Goal: Task Accomplishment & Management: Complete application form

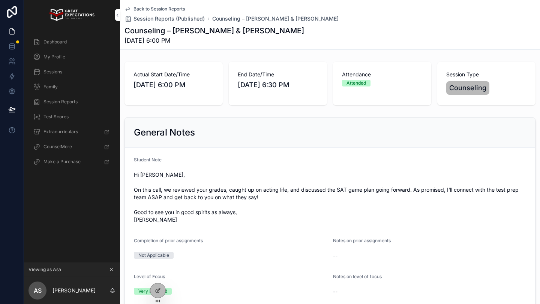
click at [110, 270] on icon "scrollable content" at bounding box center [111, 269] width 5 height 5
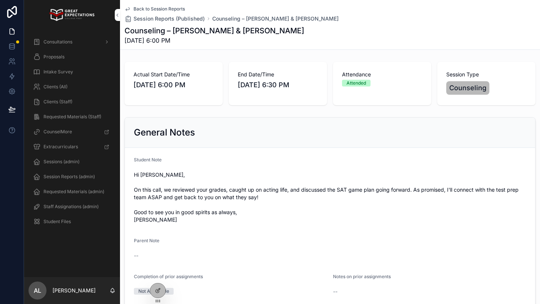
click at [72, 207] on span "Staff Assignations (admin)" at bounding box center [70, 207] width 55 height 6
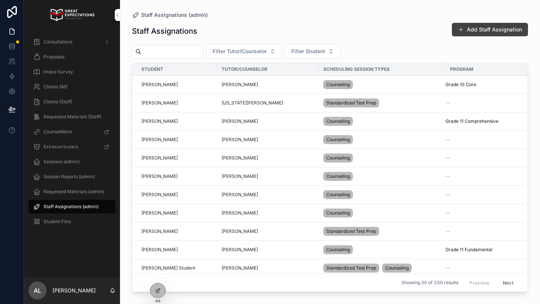
click at [471, 28] on button "Add Staff Assignation" at bounding box center [490, 29] width 76 height 13
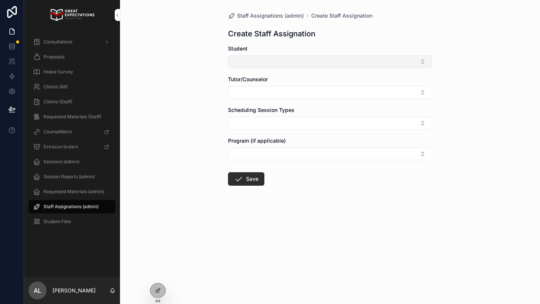
click at [277, 67] on button "Select Button" at bounding box center [330, 61] width 204 height 13
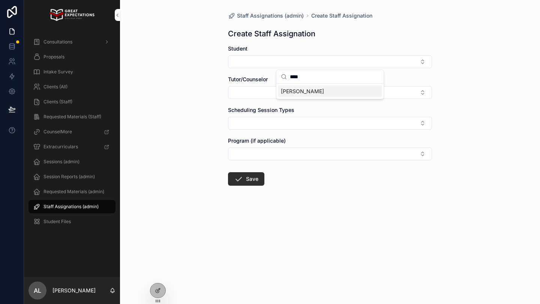
click at [292, 78] on input "****" at bounding box center [334, 76] width 89 height 13
type input "*****"
click at [294, 91] on span "Annabelle Kapur" at bounding box center [302, 91] width 43 height 7
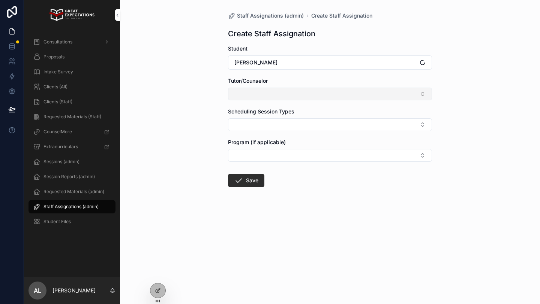
click at [258, 98] on button "Select Button" at bounding box center [330, 94] width 204 height 13
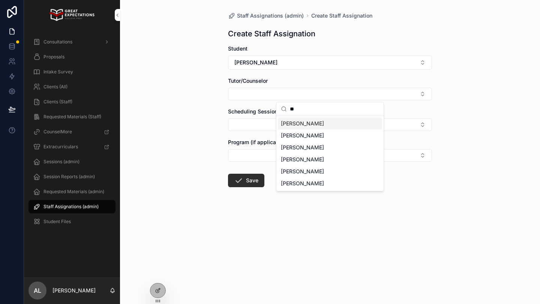
type input "**"
click at [294, 121] on span "Matthew Miller" at bounding box center [302, 123] width 43 height 7
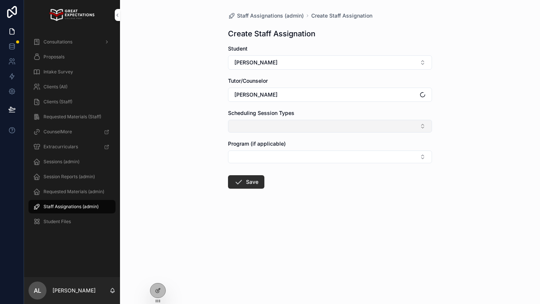
click at [282, 124] on button "Select Button" at bounding box center [330, 126] width 204 height 13
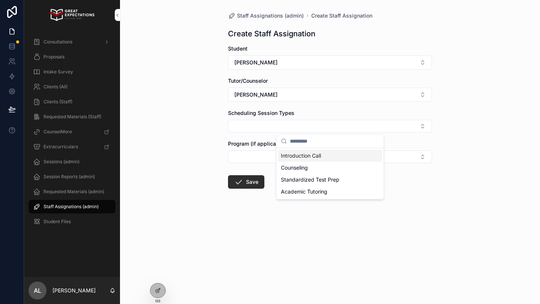
click at [288, 154] on span "Introduction Call" at bounding box center [301, 155] width 40 height 7
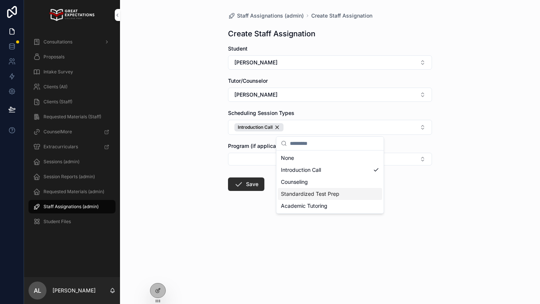
click at [204, 176] on div "Staff Assignations (admin) Create Staff Assignation Create Staff Assignation St…" at bounding box center [330, 152] width 420 height 304
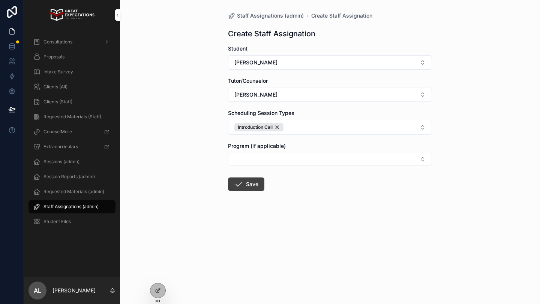
click at [235, 183] on icon "scrollable content" at bounding box center [238, 184] width 9 height 9
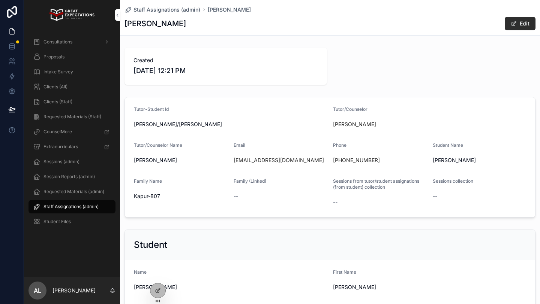
click at [86, 203] on div "Staff Assignations (admin)" at bounding box center [72, 207] width 78 height 12
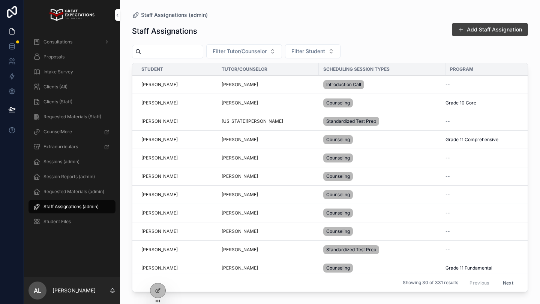
click at [471, 29] on button "Add Staff Assignation" at bounding box center [490, 29] width 76 height 13
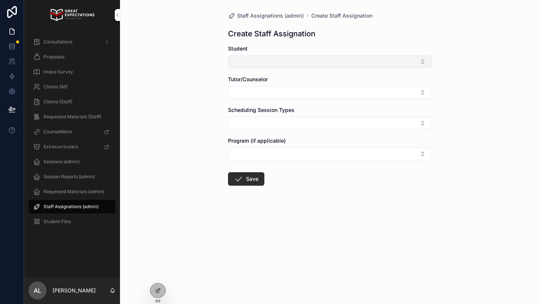
click at [266, 65] on button "Select Button" at bounding box center [330, 61] width 204 height 13
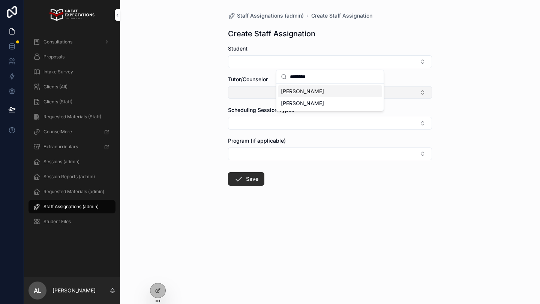
type input "********"
click at [288, 92] on span "Annabelle Kapur" at bounding box center [302, 91] width 43 height 7
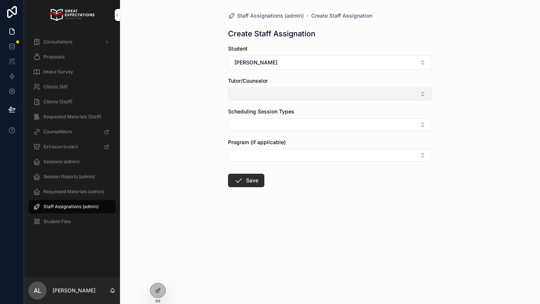
click at [264, 95] on button "Select Button" at bounding box center [330, 94] width 204 height 13
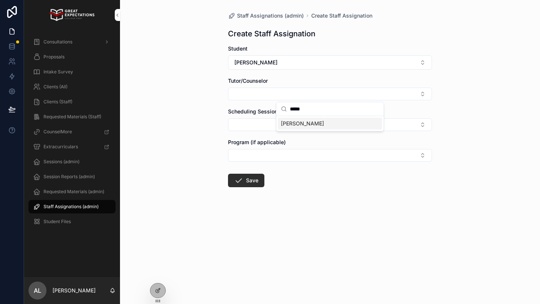
type input "*****"
click at [290, 124] on span "Laura Schadler" at bounding box center [302, 123] width 43 height 7
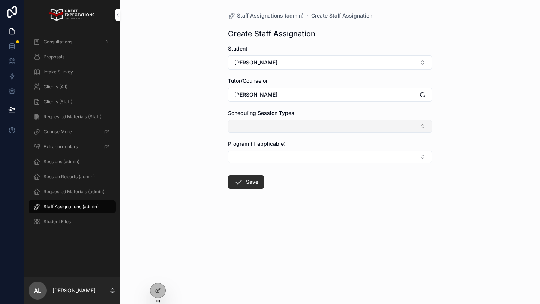
click at [263, 128] on button "Select Button" at bounding box center [330, 126] width 204 height 13
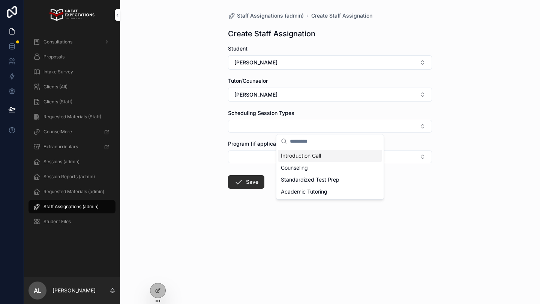
click at [290, 160] on div "Introduction Call" at bounding box center [330, 156] width 104 height 12
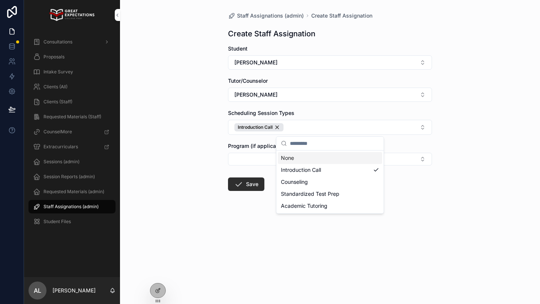
click at [216, 177] on div "Staff Assignations (admin) Create Staff Assignation Create Staff Assignation St…" at bounding box center [330, 152] width 420 height 304
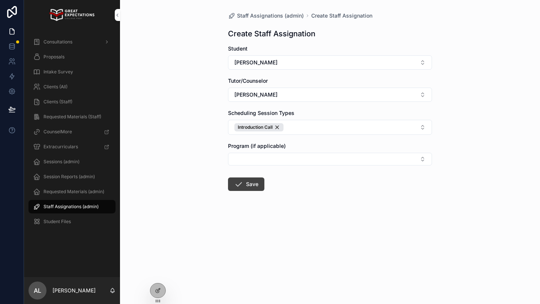
click at [242, 187] on icon "scrollable content" at bounding box center [238, 184] width 9 height 9
